Goal: Transaction & Acquisition: Purchase product/service

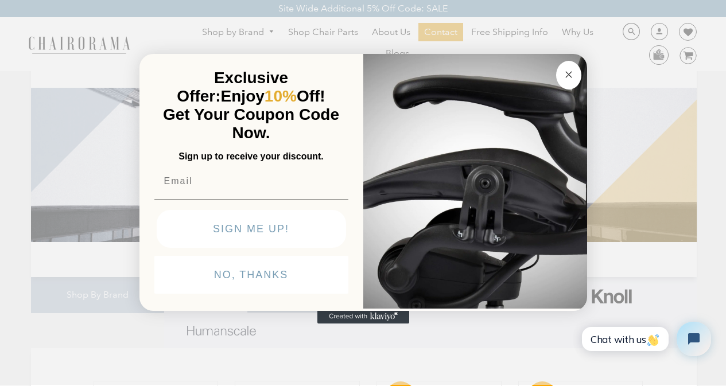
click at [557, 61] on button "Close dialog" at bounding box center [568, 75] width 25 height 29
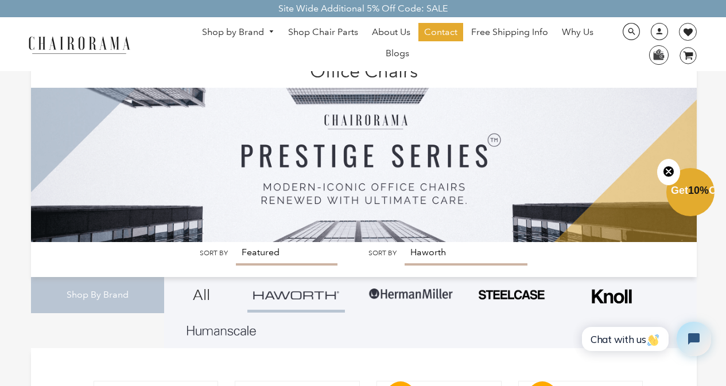
click at [190, 242] on img at bounding box center [364, 149] width 666 height 185
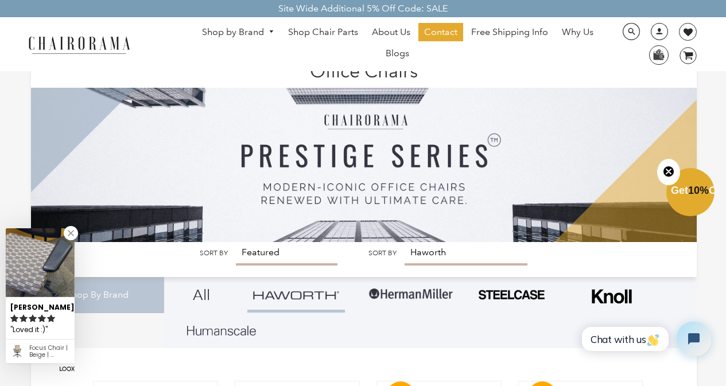
click at [259, 242] on img at bounding box center [364, 149] width 666 height 185
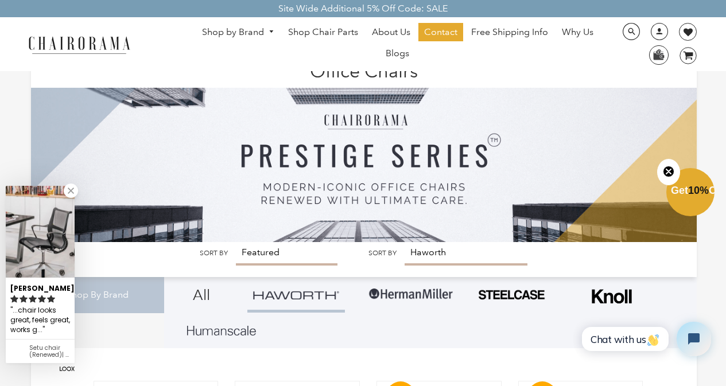
click at [431, 242] on img at bounding box center [364, 149] width 666 height 185
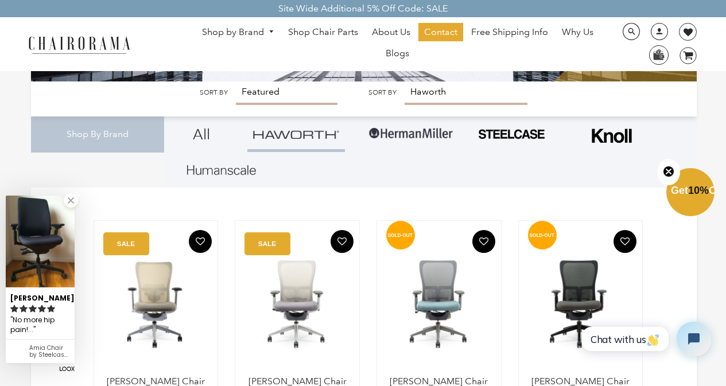
scroll to position [184, 0]
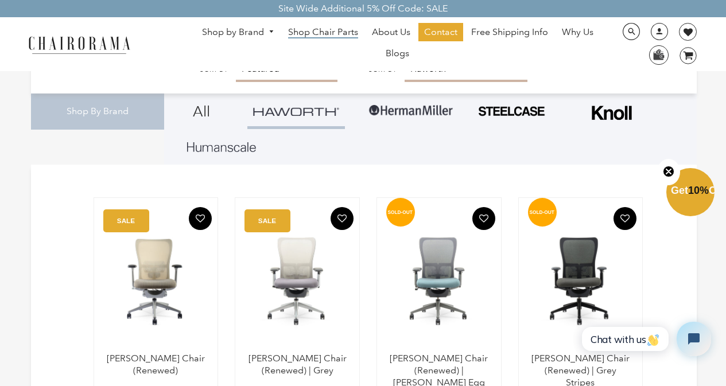
click at [292, 26] on span "Shop Chair Parts" at bounding box center [323, 32] width 70 height 12
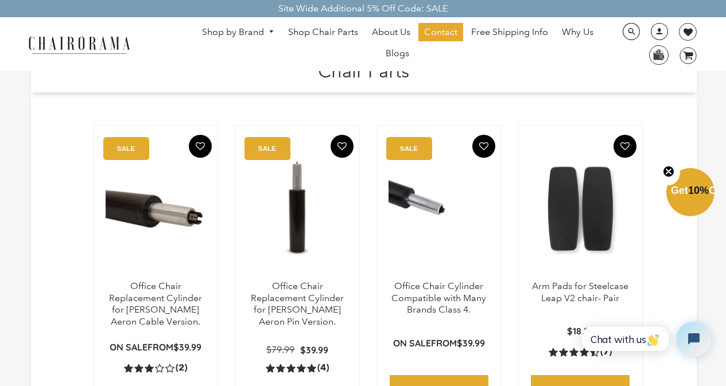
click at [276, 61] on ul "Shop by Brand Haworth Herman Miller Steelcase Knoll Human Scale" at bounding box center [397, 44] width 425 height 42
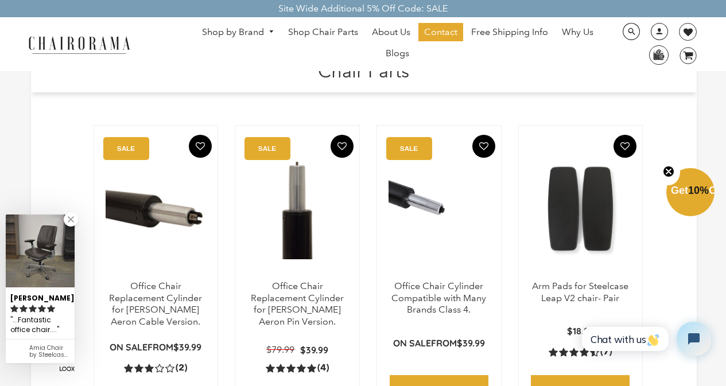
click at [301, 292] on p "Office Chair Replacement Cylinder for Herman Miller Aeron Pin Version." at bounding box center [297, 305] width 101 height 48
click at [447, 62] on ul "Shop by Brand Haworth Herman Miller Steelcase Knoll Human Scale" at bounding box center [397, 44] width 425 height 42
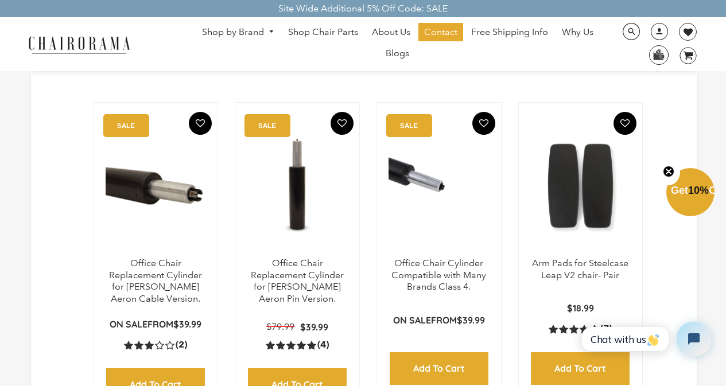
scroll to position [46, 0]
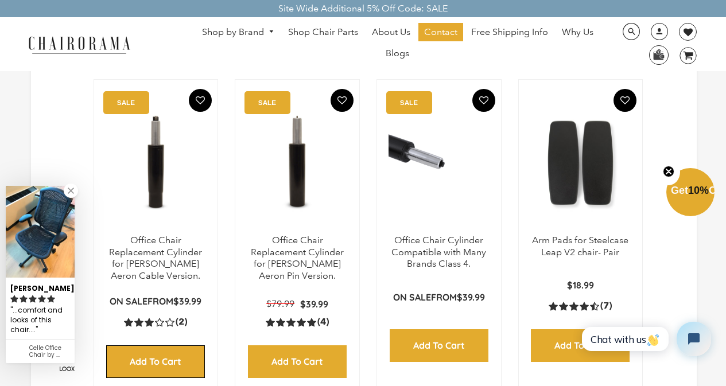
click at [126, 349] on input "Add to Cart" at bounding box center [155, 361] width 99 height 33
